Goal: Check status: Check status

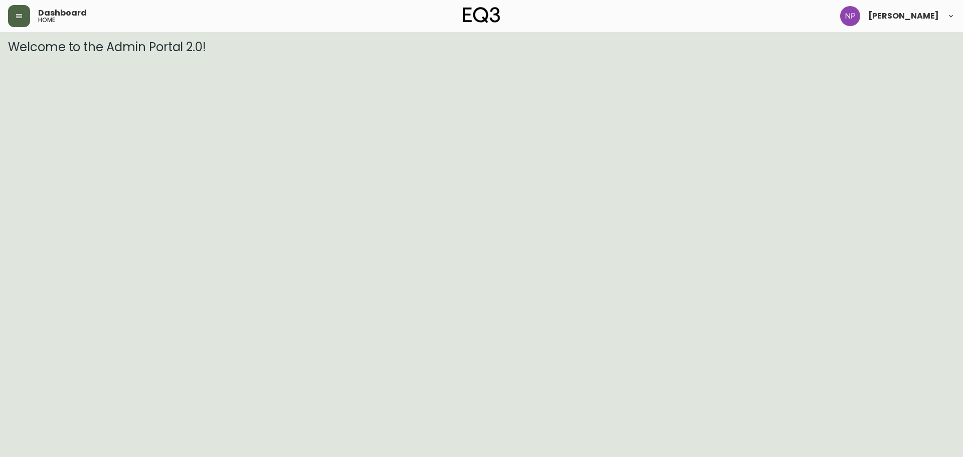
click at [16, 16] on icon "button" at bounding box center [19, 16] width 6 height 4
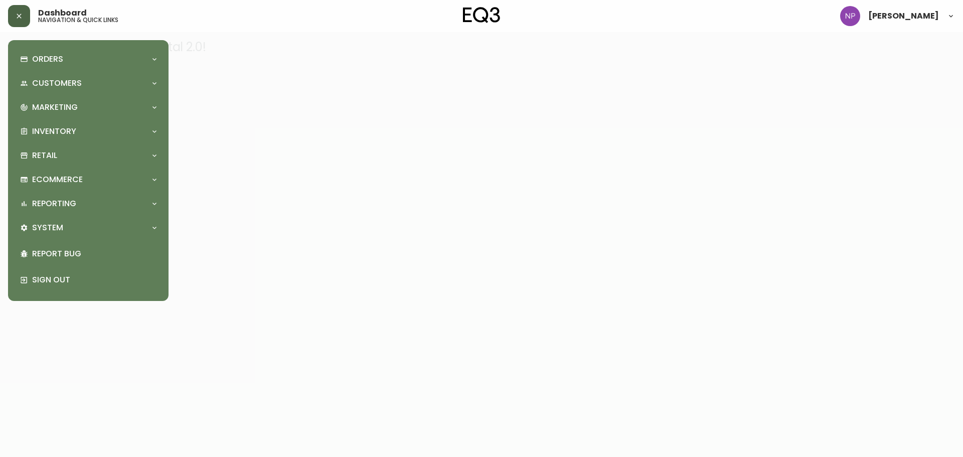
drag, startPoint x: 42, startPoint y: 60, endPoint x: 36, endPoint y: 79, distance: 20.5
click at [43, 59] on p "Orders" at bounding box center [47, 59] width 31 height 11
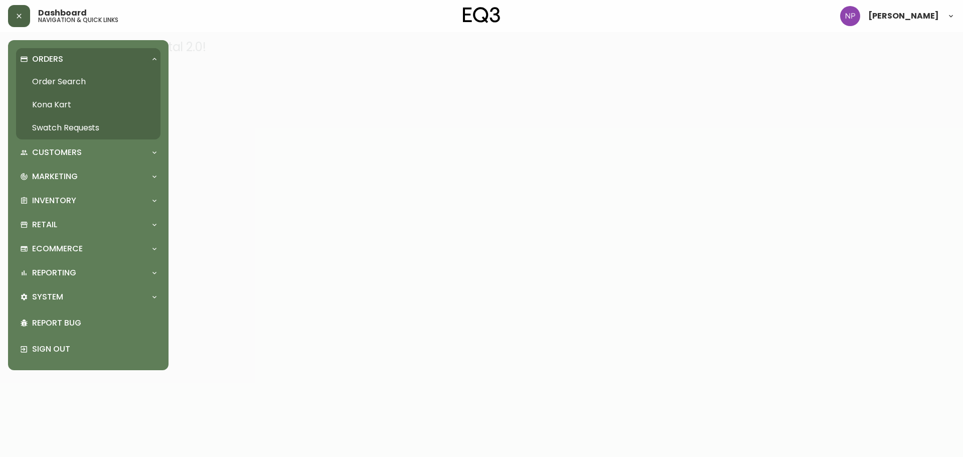
click at [38, 78] on link "Order Search" at bounding box center [88, 81] width 144 height 23
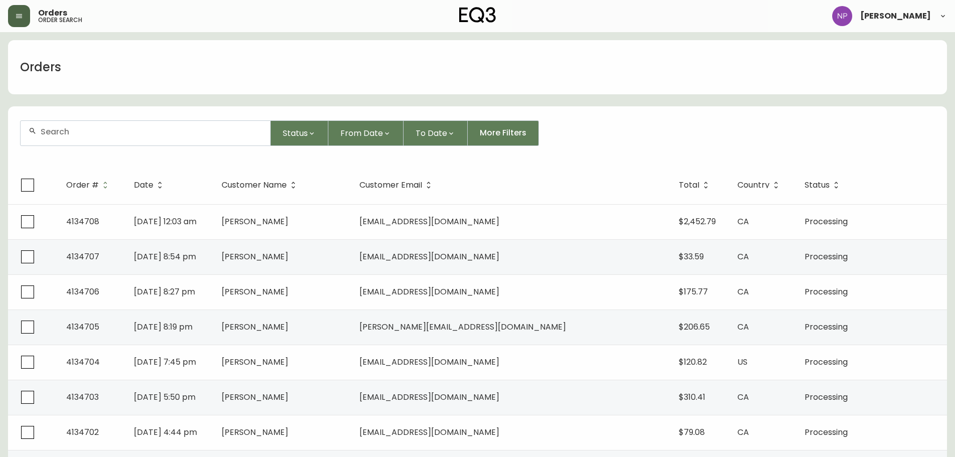
click at [61, 127] on div at bounding box center [146, 133] width 250 height 25
paste input "4134186"
type input "4134186"
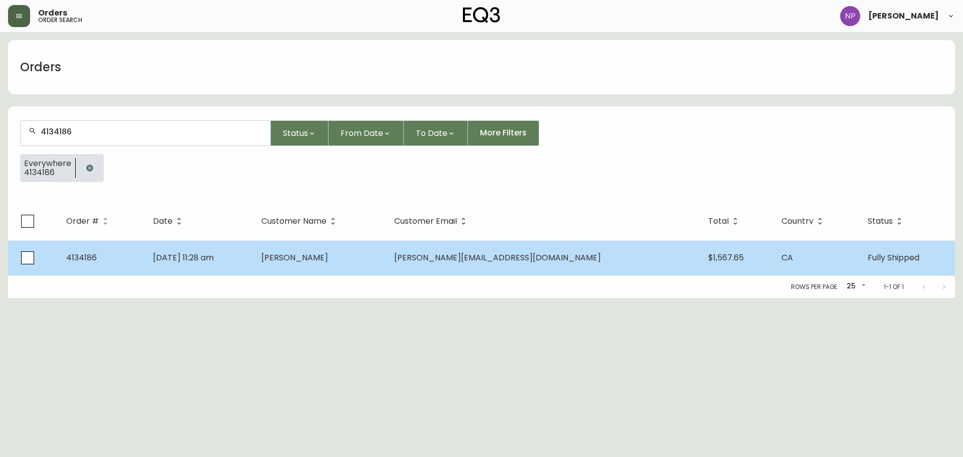
click at [253, 262] on td "[DATE] 11:28 am" at bounding box center [199, 257] width 108 height 35
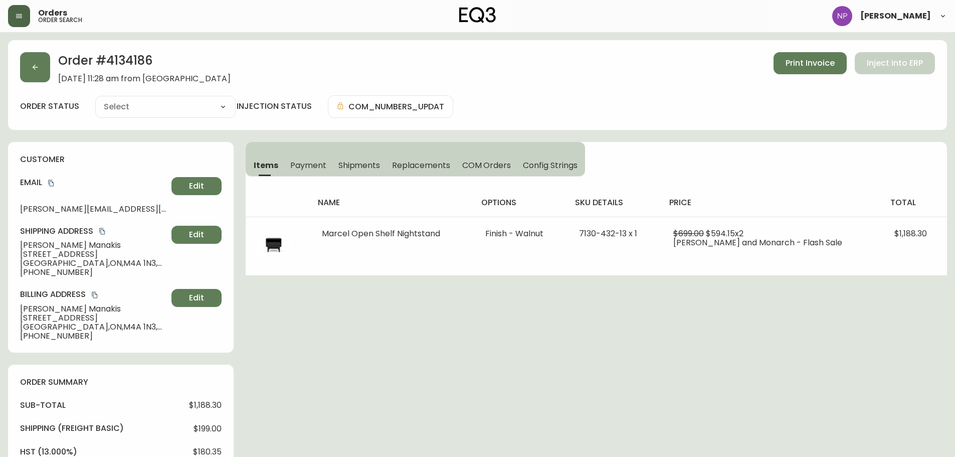
type input "Fully Shipped"
select select "FULLY_SHIPPED"
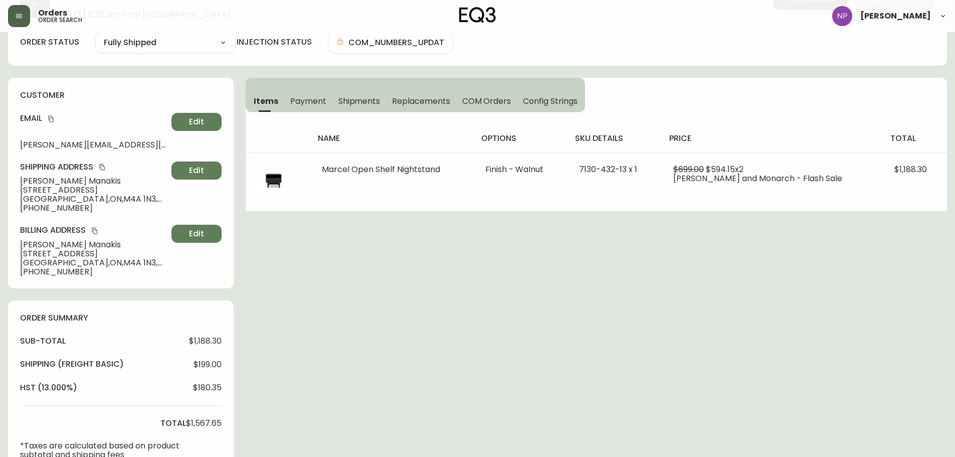
scroll to position [50, 0]
